Goal: Task Accomplishment & Management: Manage account settings

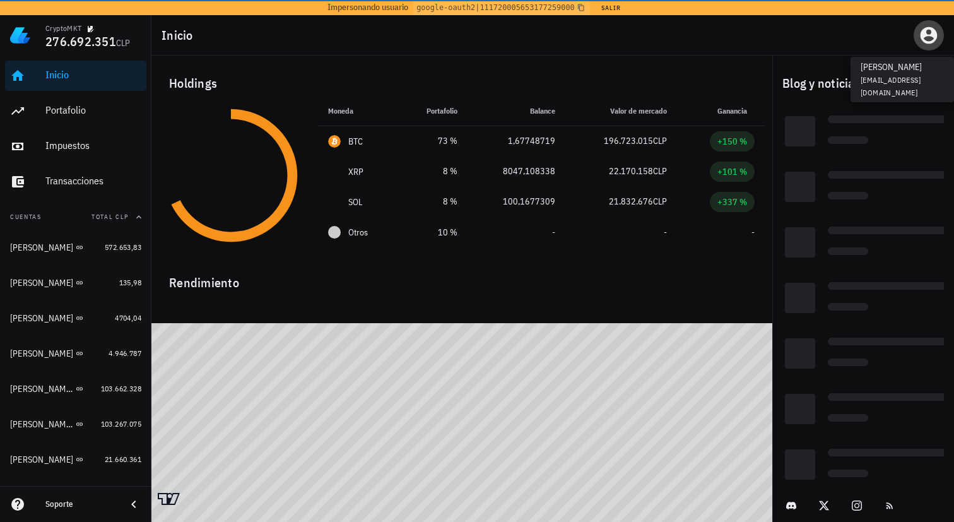
click at [934, 34] on icon "button" at bounding box center [929, 35] width 17 height 17
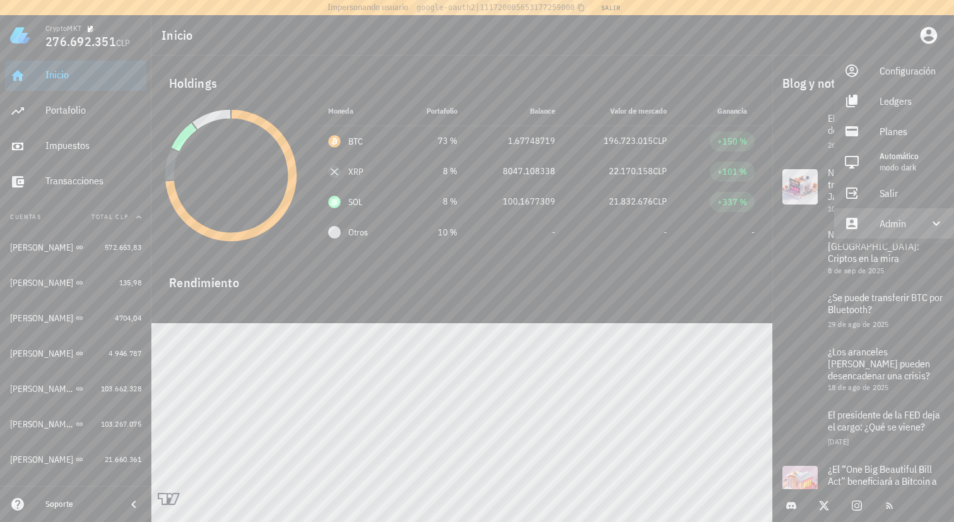
click at [896, 228] on div "Admin" at bounding box center [897, 223] width 34 height 25
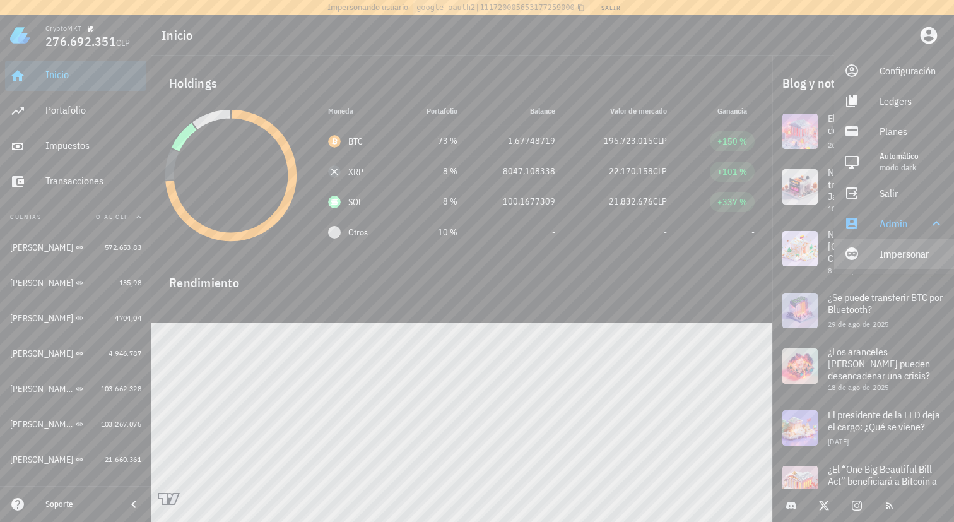
click at [867, 251] on link "Impersonar" at bounding box center [894, 254] width 120 height 30
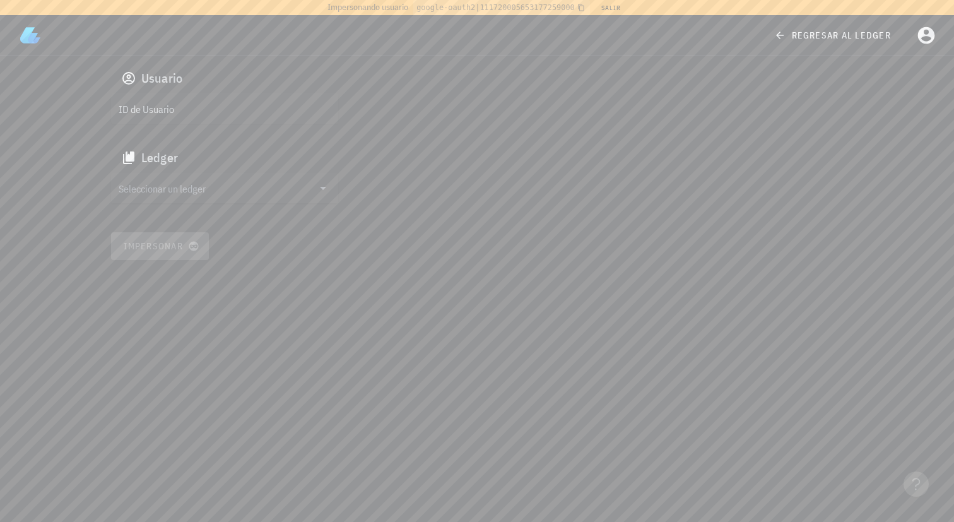
click at [210, 107] on input "ID de Usuario" at bounding box center [224, 108] width 210 height 20
paste input "auth0|6222bbd13919ff006896737d"
type input "auth0|6222bbd13919ff006896737d"
click at [191, 193] on input "text" at bounding box center [216, 188] width 194 height 20
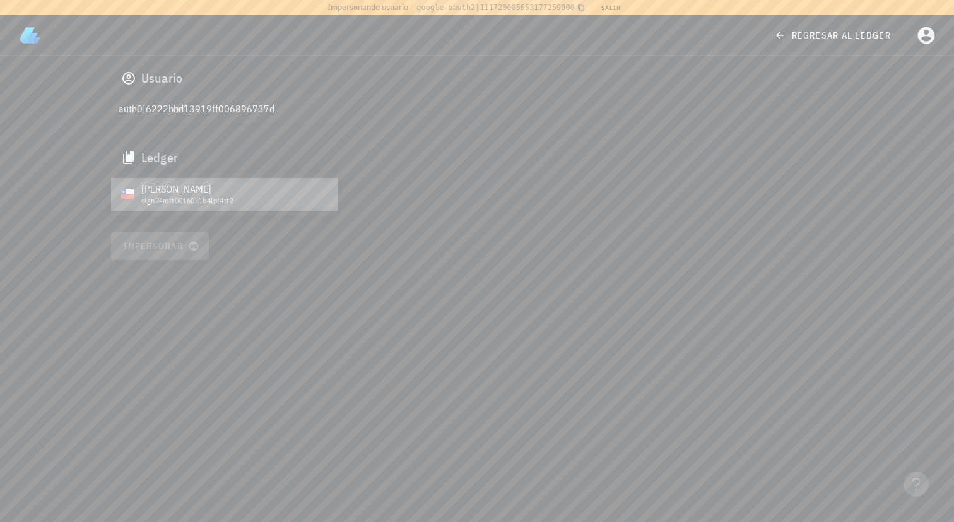
click at [208, 201] on div "clgn24mft00160k1b4lpf4tf2" at bounding box center [234, 200] width 187 height 9
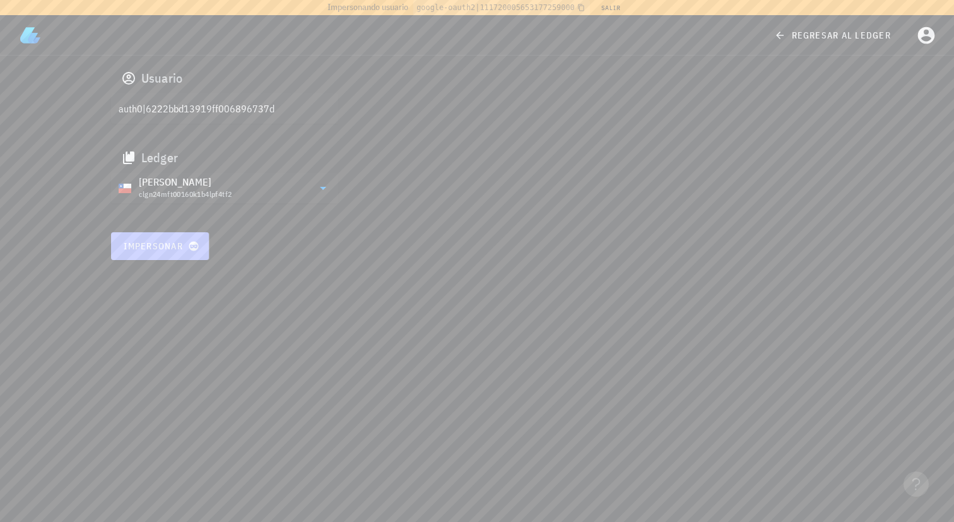
click at [174, 247] on span "Impersonar" at bounding box center [160, 245] width 74 height 11
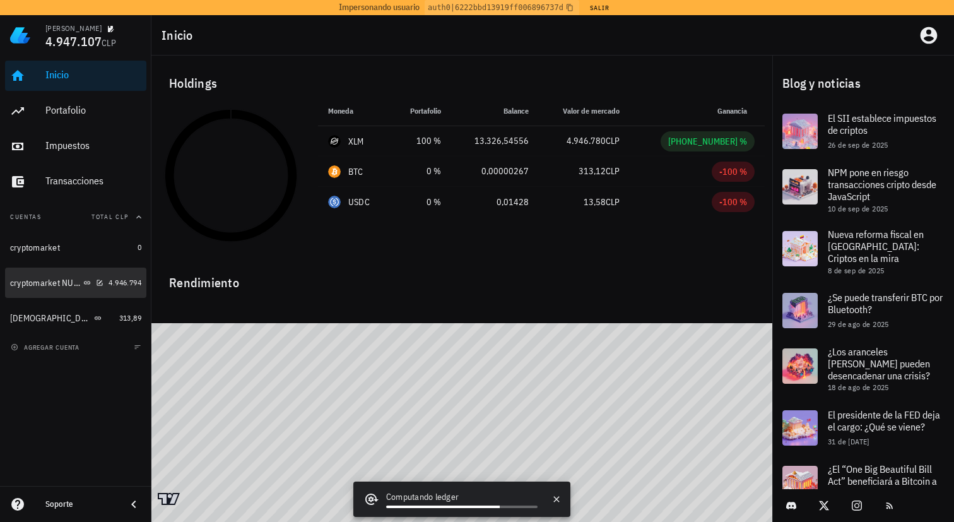
click at [63, 288] on div "cryptomarket NUEVA" at bounding box center [56, 283] width 93 height 12
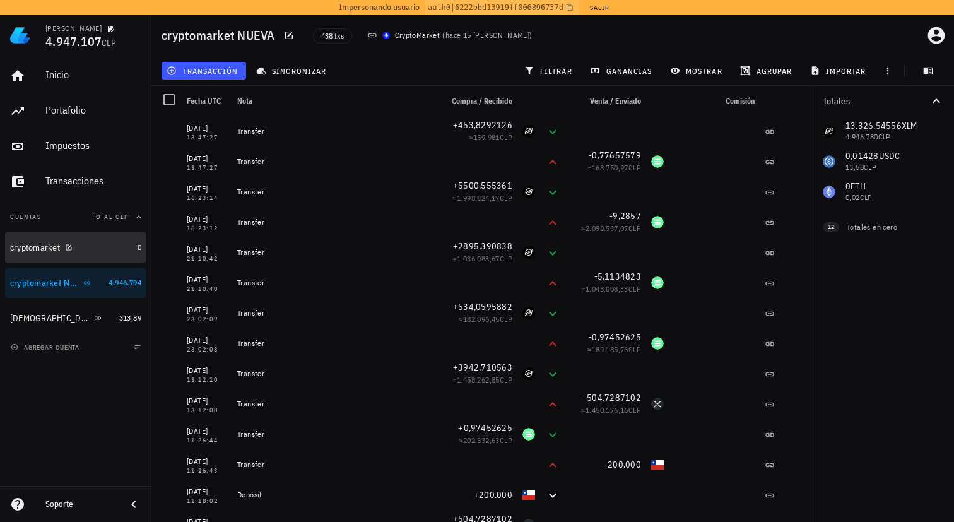
click at [53, 248] on div "cryptomarket" at bounding box center [35, 247] width 50 height 11
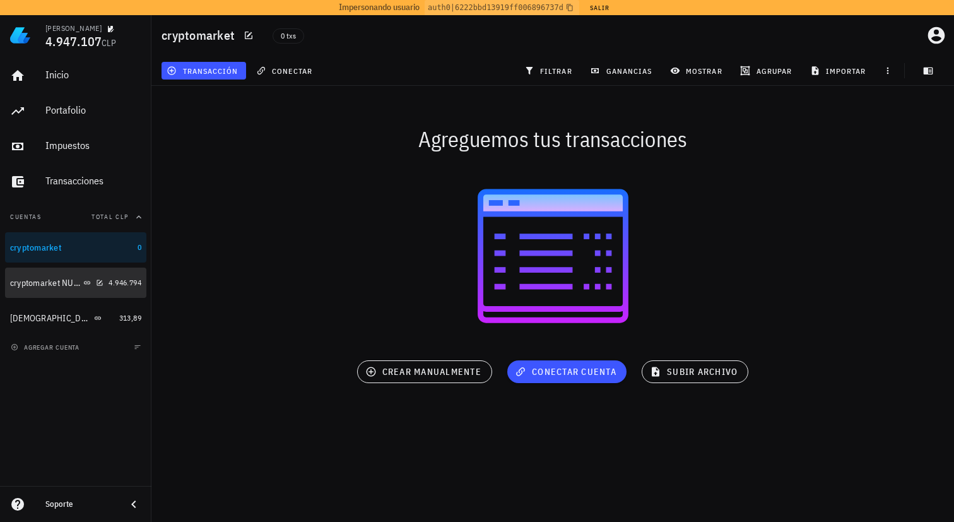
click at [45, 285] on div "cryptomarket NUEVA" at bounding box center [45, 283] width 71 height 11
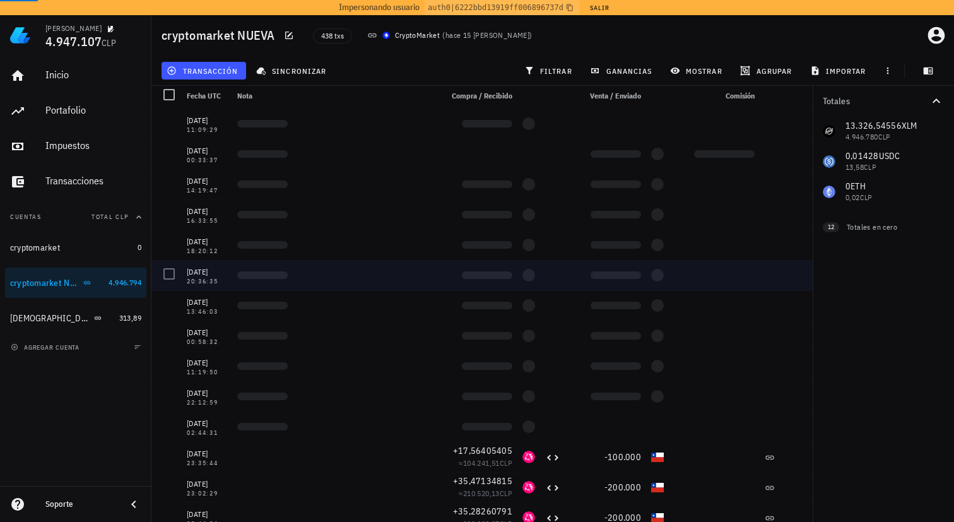
scroll to position [3650, 0]
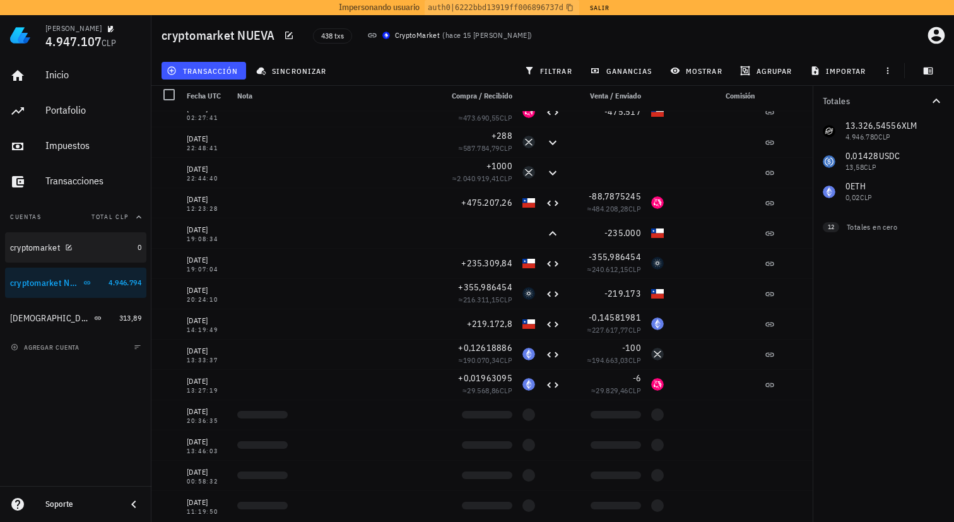
click at [31, 251] on div "cryptomarket" at bounding box center [35, 247] width 50 height 11
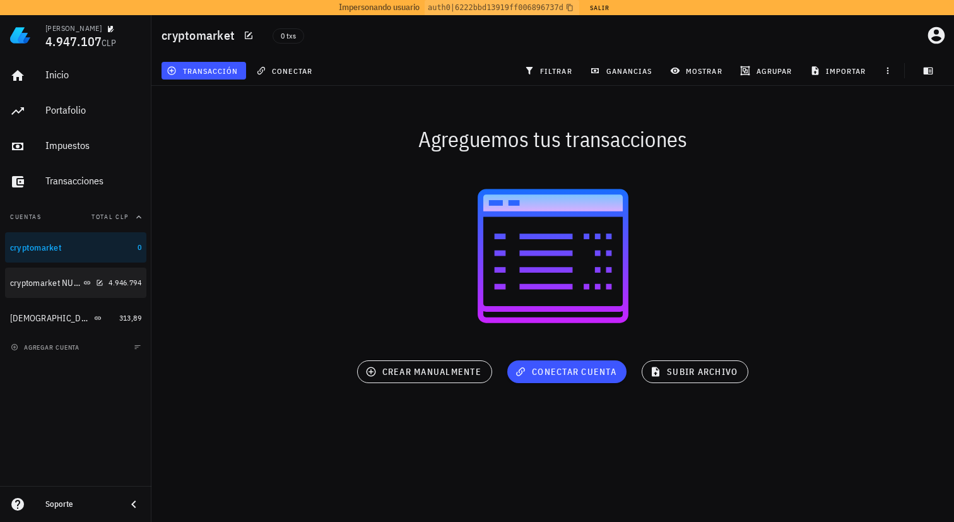
click at [32, 281] on div "cryptomarket NUEVA" at bounding box center [45, 283] width 71 height 11
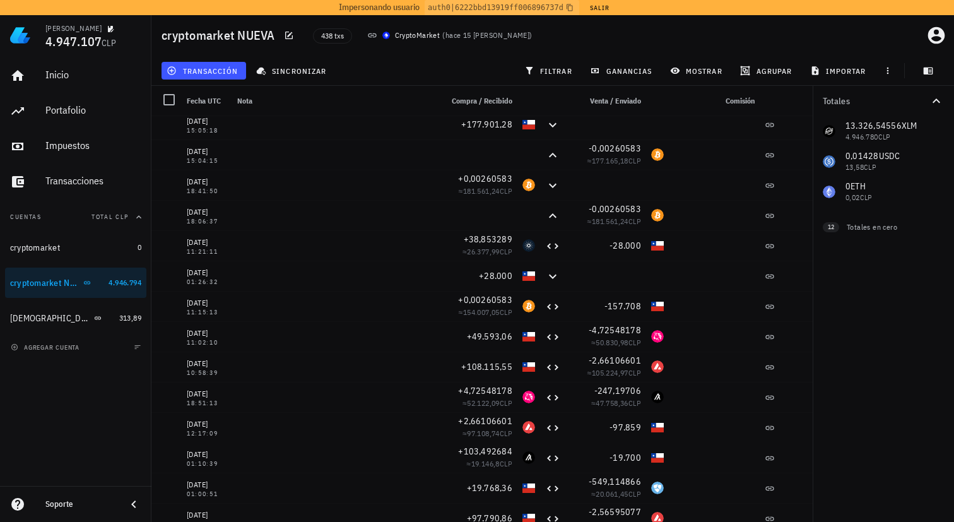
scroll to position [12361, 0]
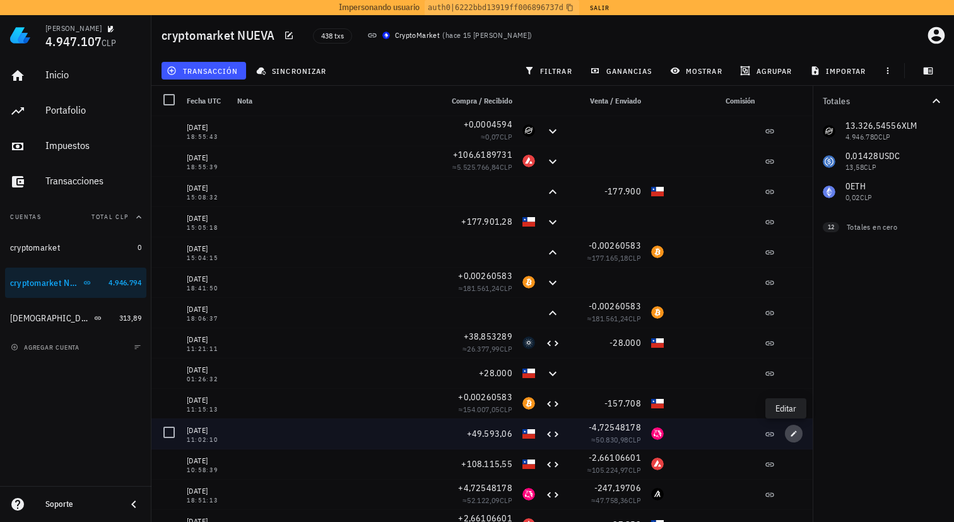
click at [791, 435] on icon "button" at bounding box center [794, 433] width 6 height 6
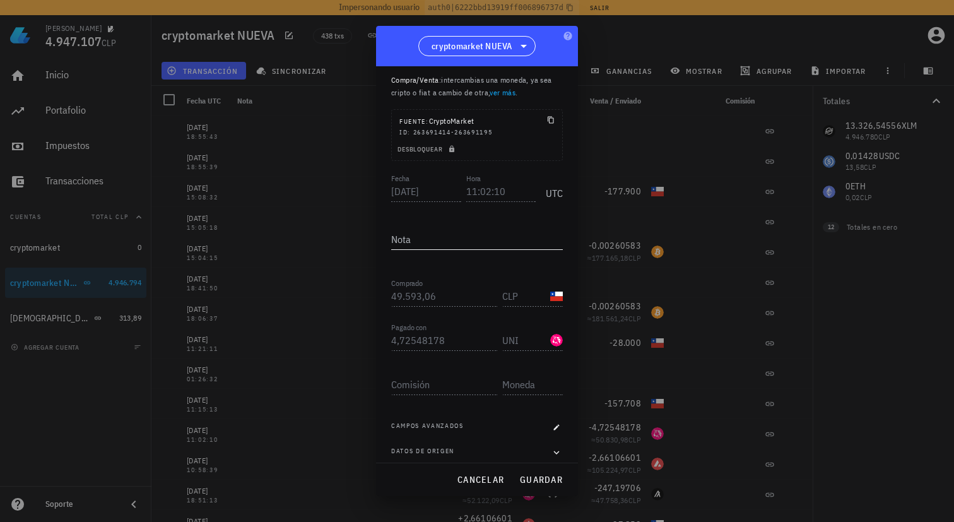
scroll to position [47, 0]
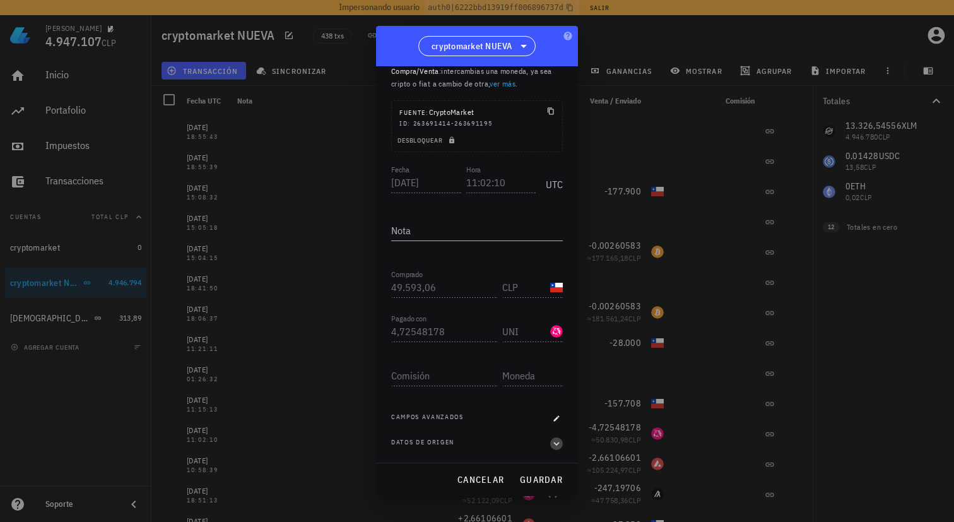
click at [551, 446] on icon "button" at bounding box center [556, 443] width 11 height 15
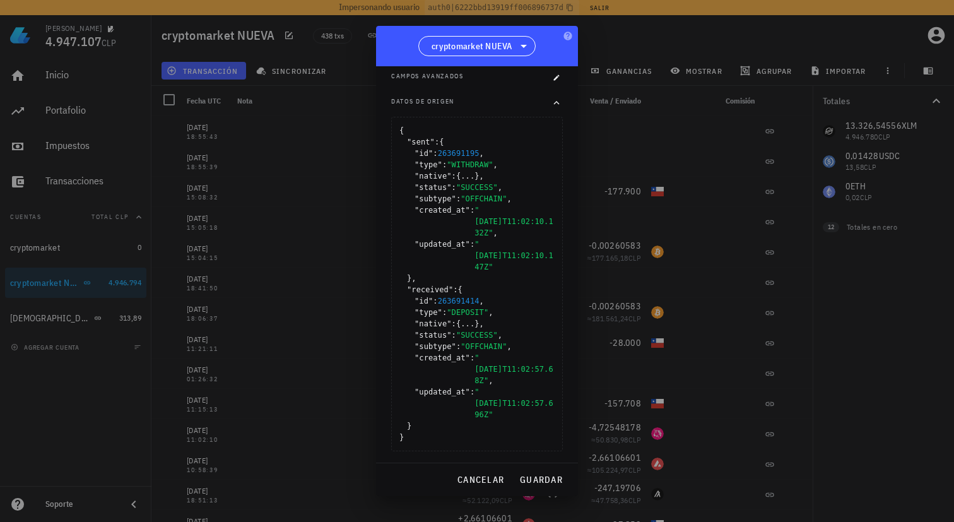
scroll to position [389, 0]
click at [479, 483] on span "cancelar" at bounding box center [480, 479] width 47 height 11
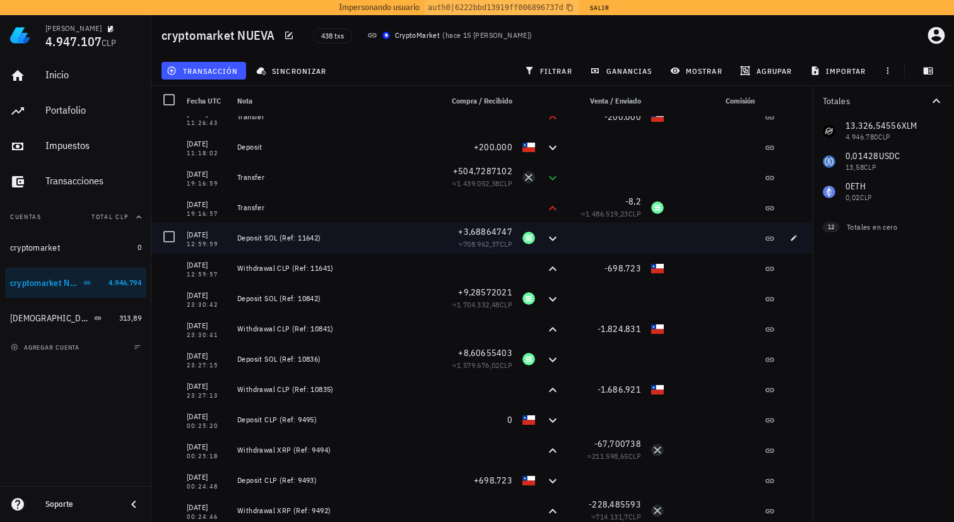
scroll to position [349, 0]
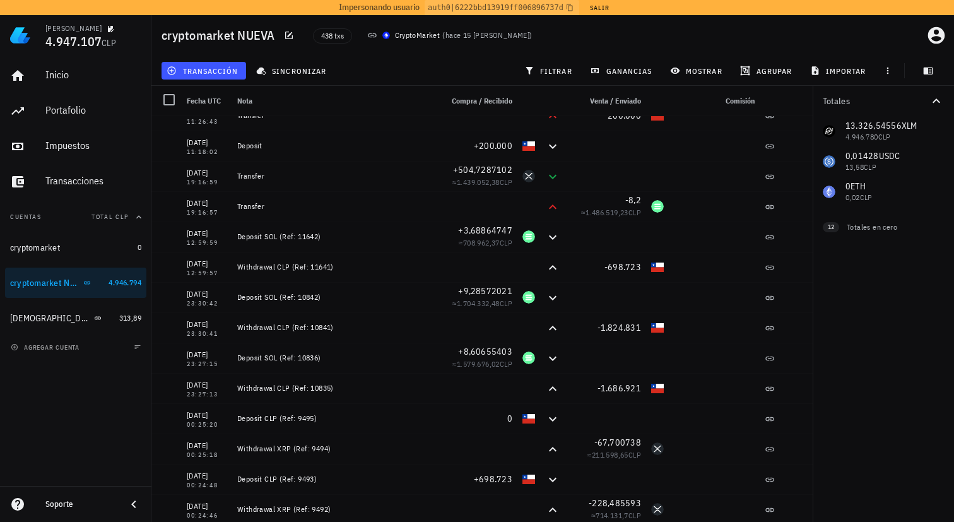
click at [538, 38] on div "438 txs CryptoMarket ( hace 15 días )" at bounding box center [519, 36] width 429 height 32
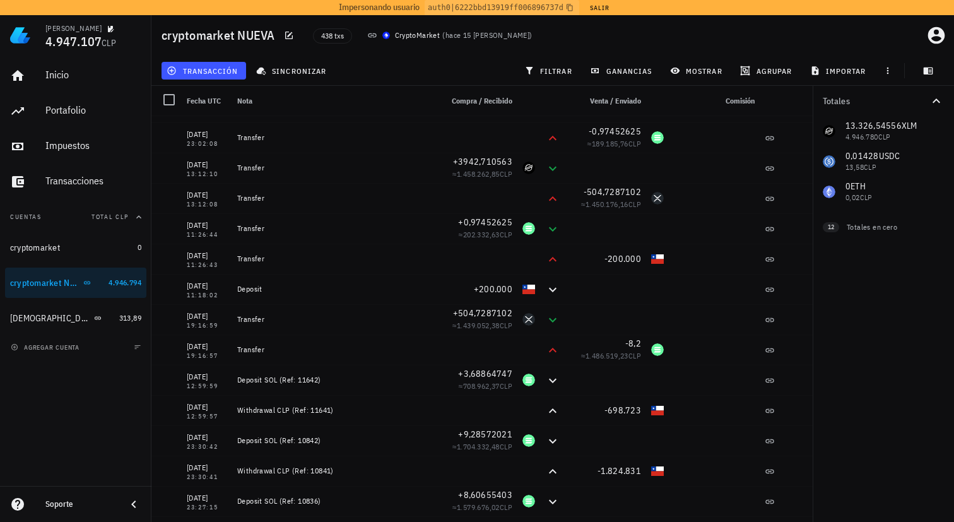
scroll to position [0, 0]
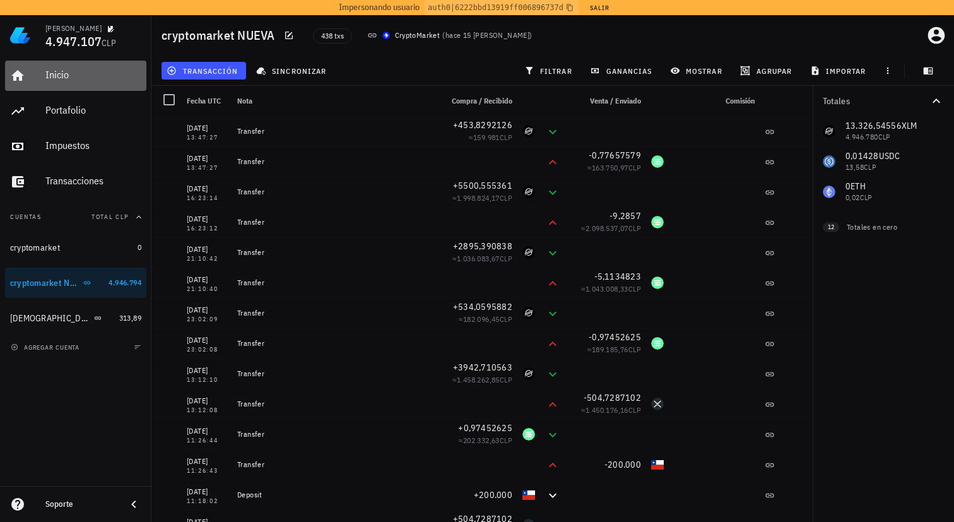
click at [80, 73] on div "Inicio" at bounding box center [93, 75] width 96 height 12
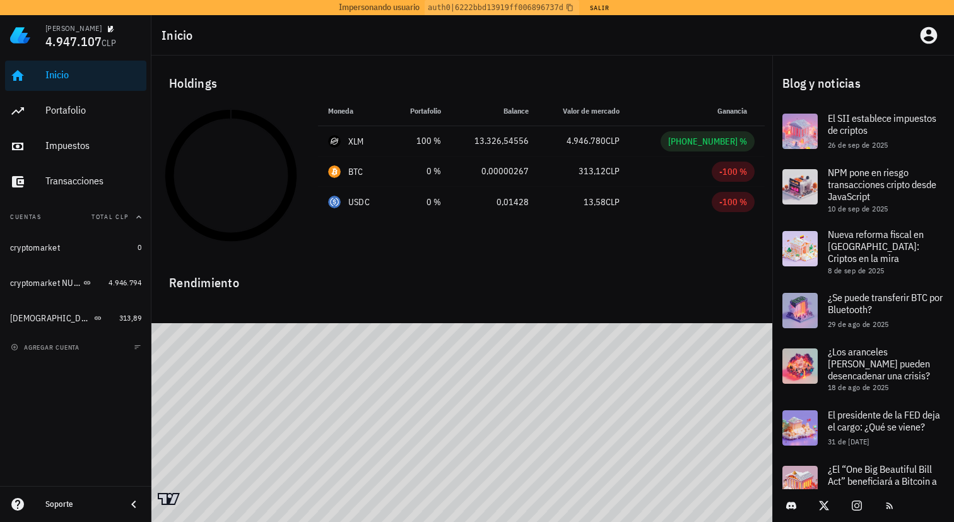
click at [617, 44] on div "Inicio" at bounding box center [552, 35] width 803 height 40
click at [642, 60] on div "Holdings Moneda Portafolio Precio Balance Valor de mercado Ganancia XLM 100 % 3…" at bounding box center [461, 155] width 621 height 199
